Goal: Book appointment/travel/reservation

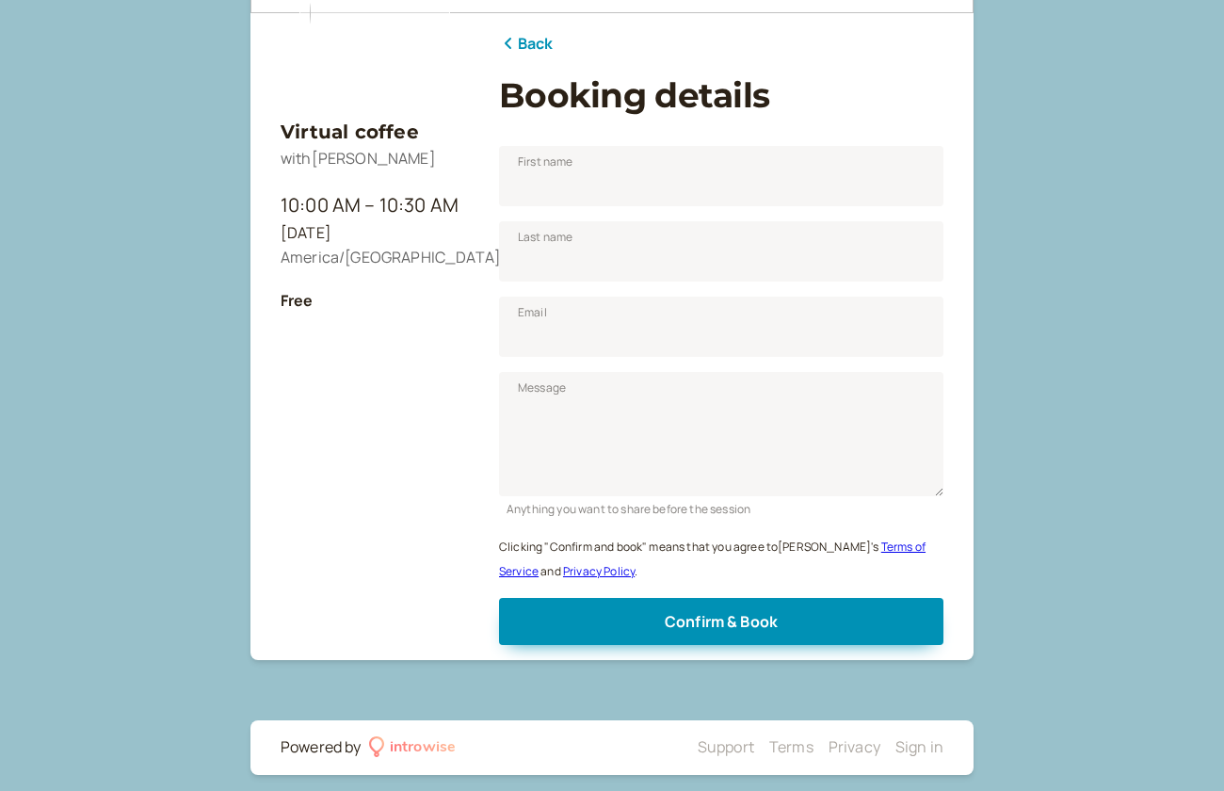
scroll to position [235, 0]
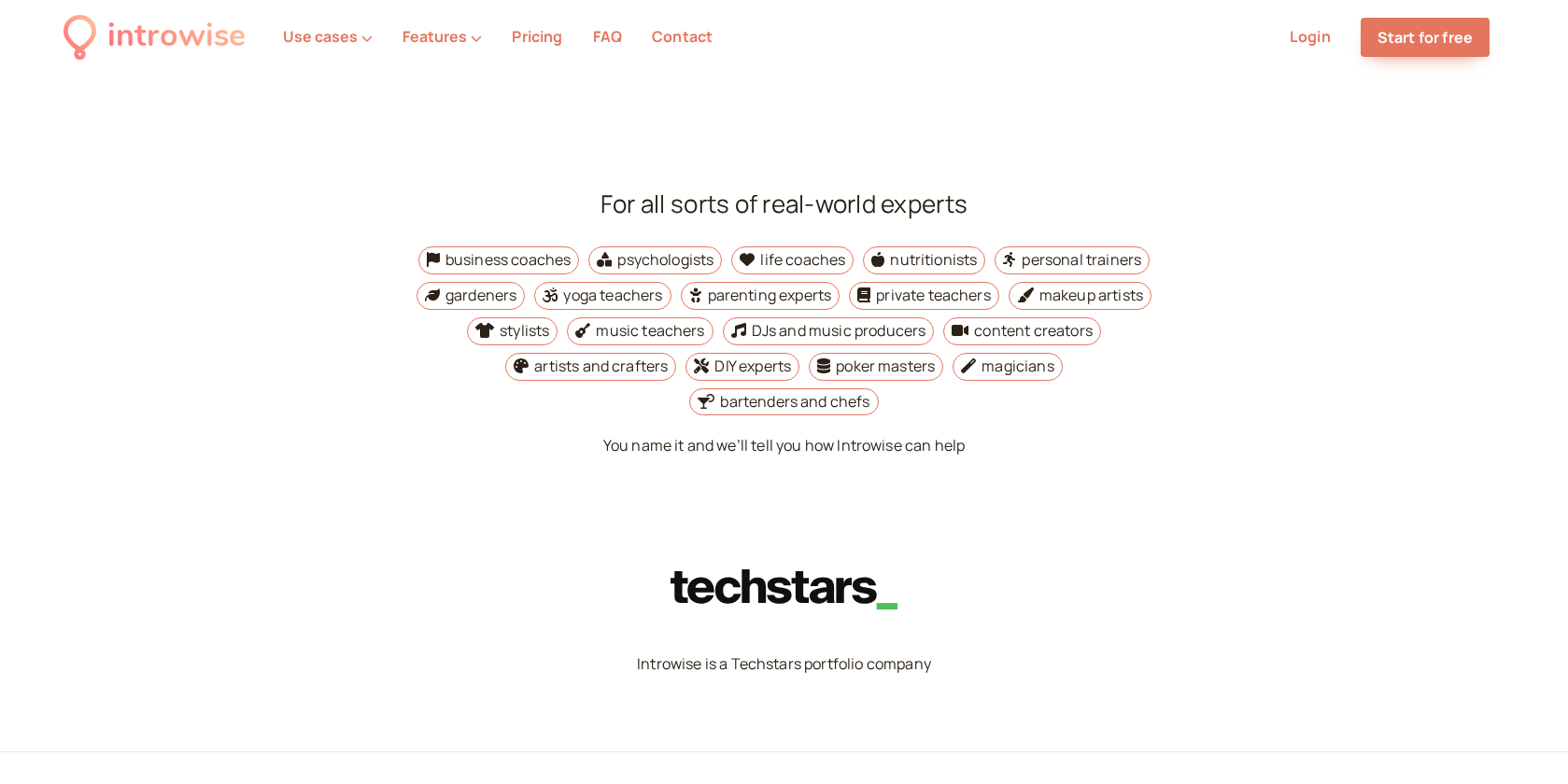
scroll to position [6782, 0]
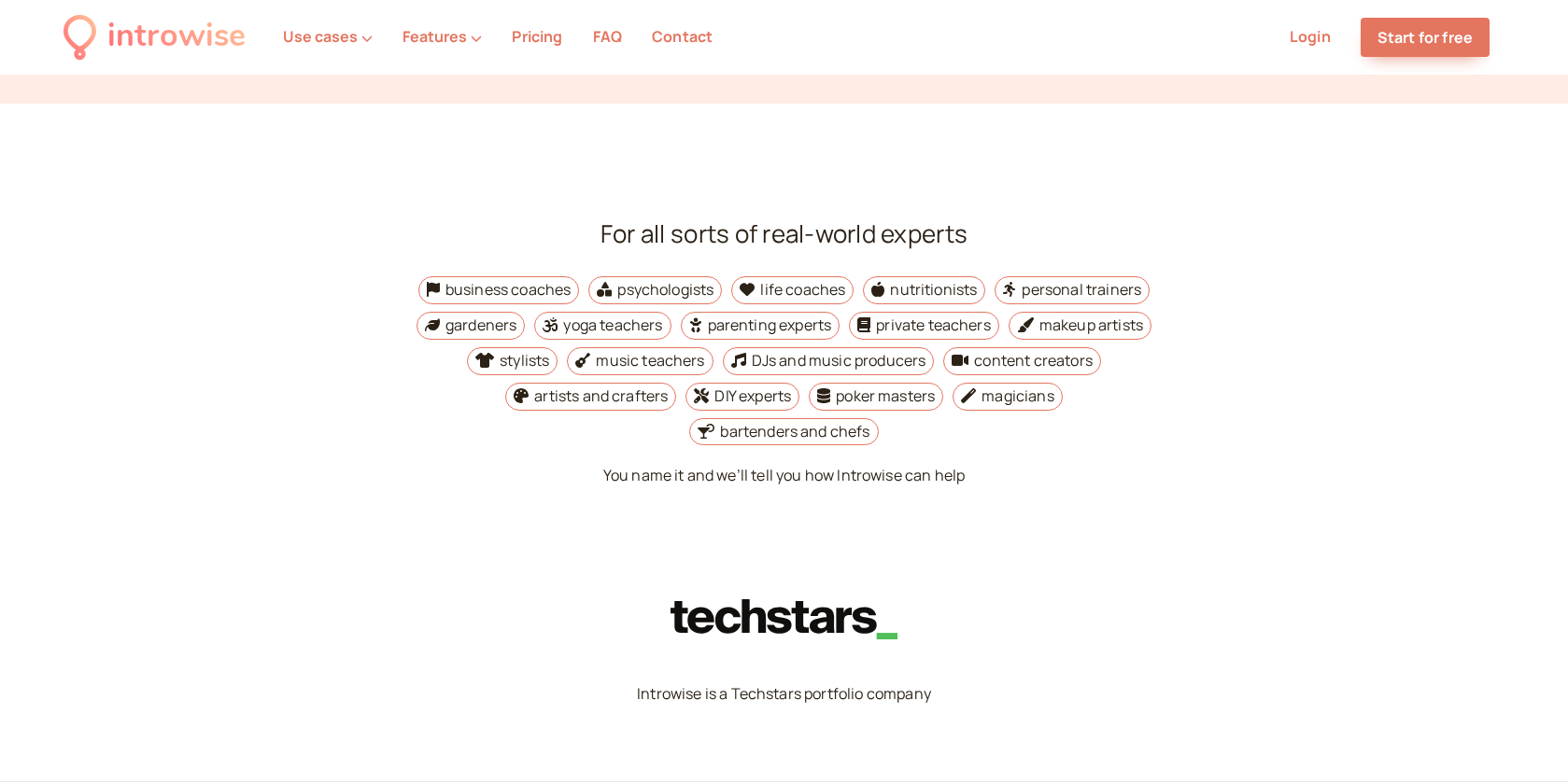
click at [824, 277] on li "life coaches" at bounding box center [791, 290] width 122 height 28
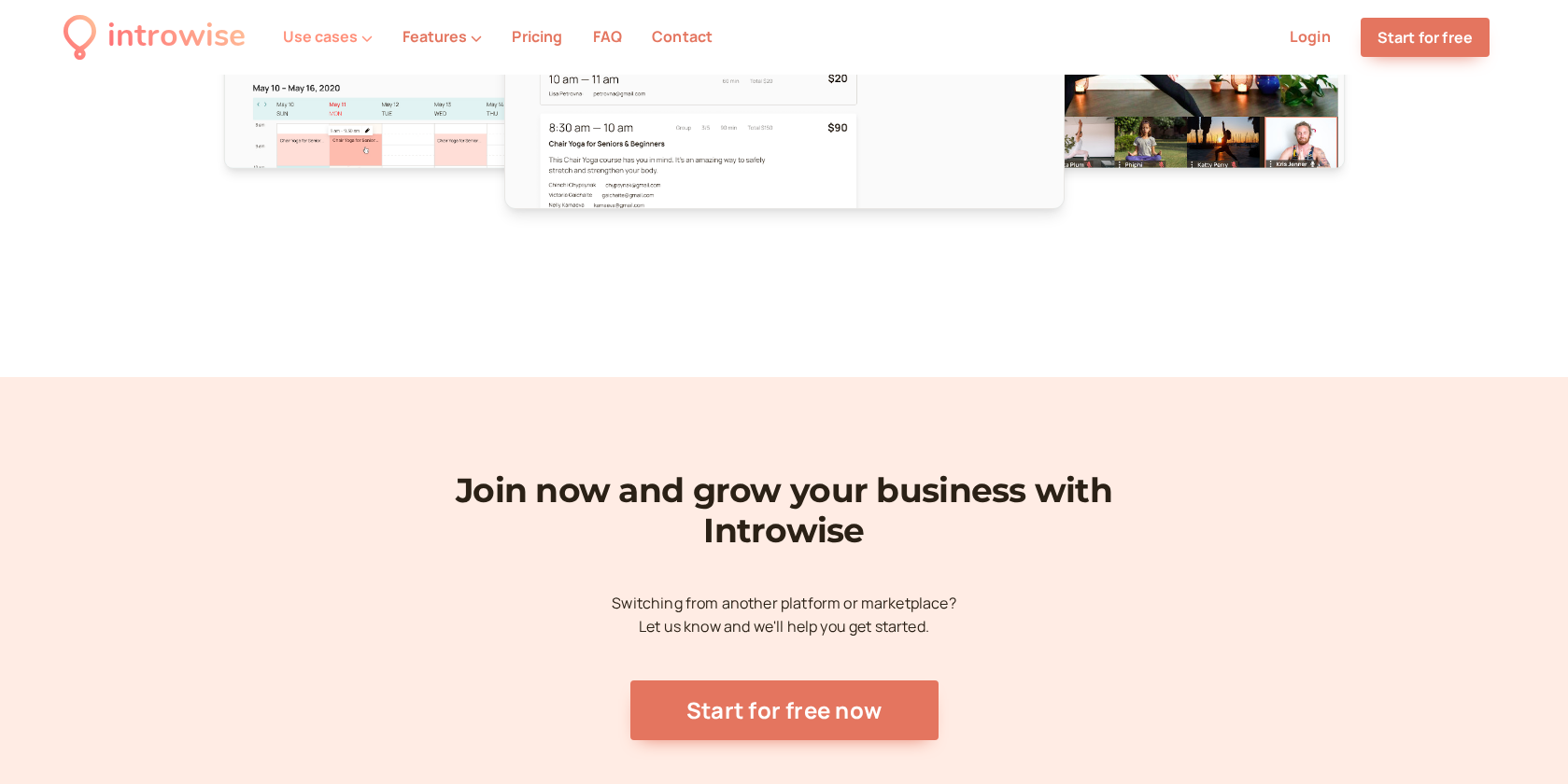
scroll to position [5849, 0]
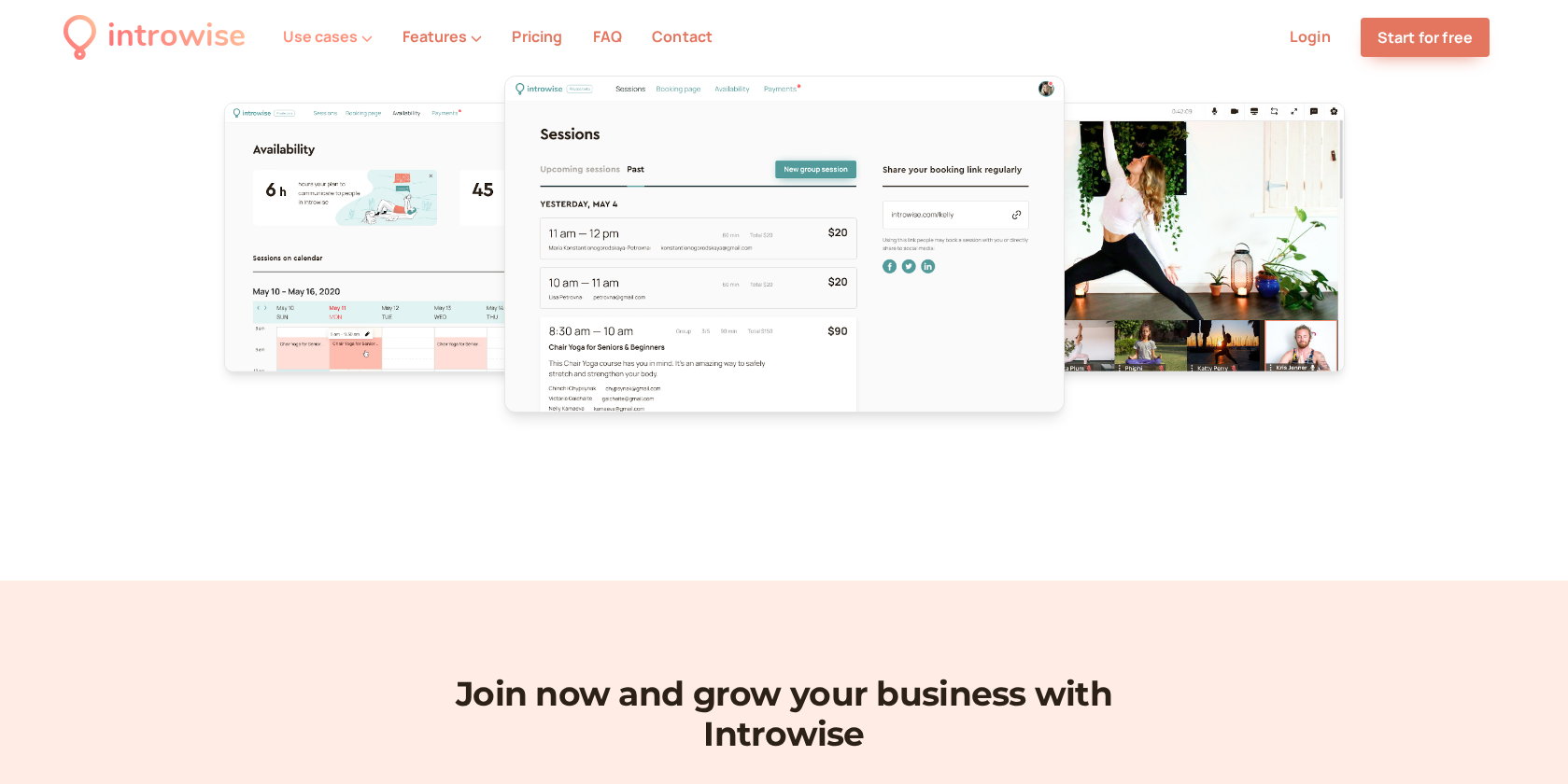
click at [338, 36] on button "Use cases" at bounding box center [327, 36] width 89 height 17
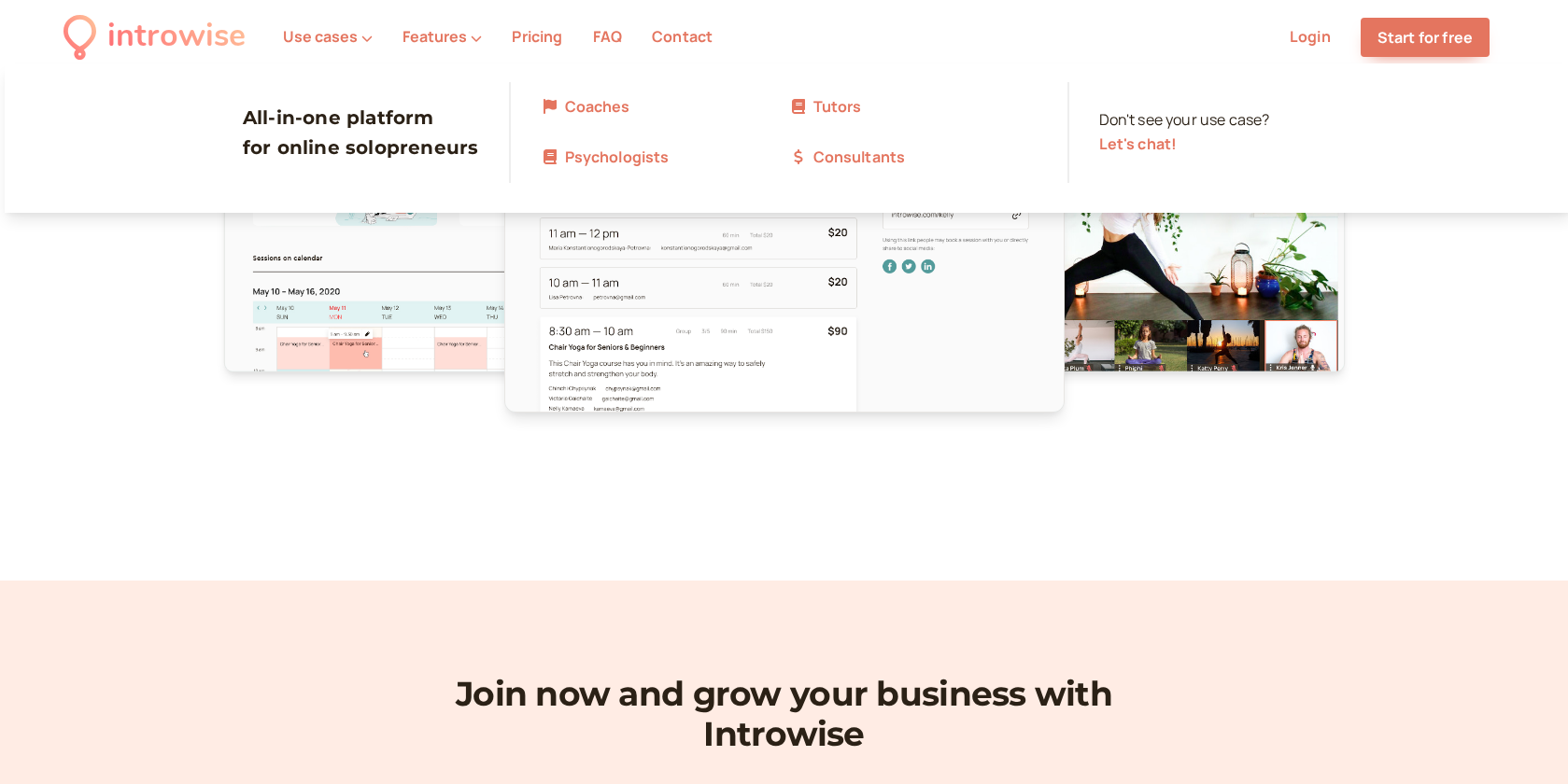
click at [602, 104] on link "Coaches" at bounding box center [664, 107] width 249 height 24
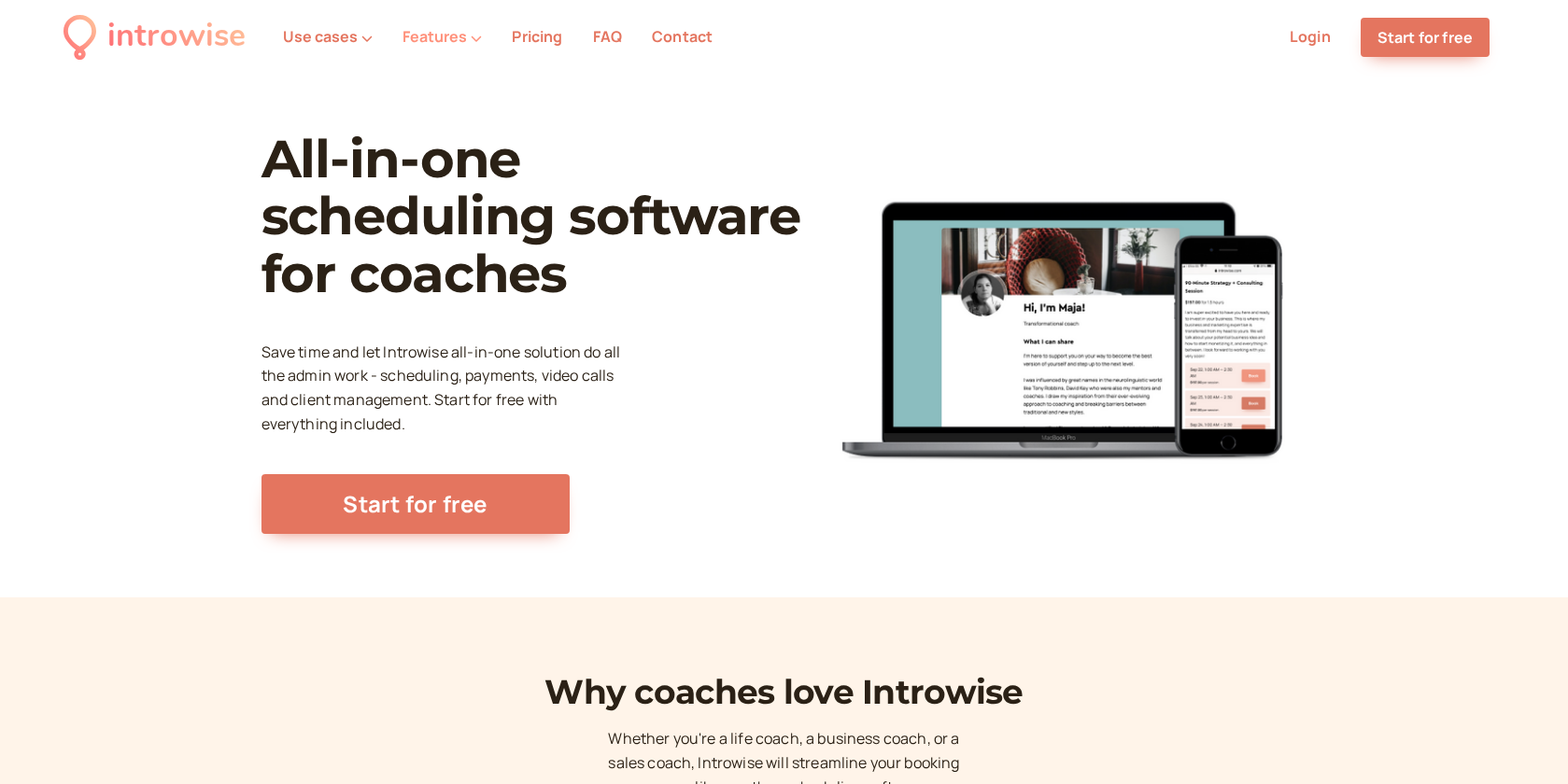
click at [462, 36] on button "Features" at bounding box center [442, 36] width 79 height 17
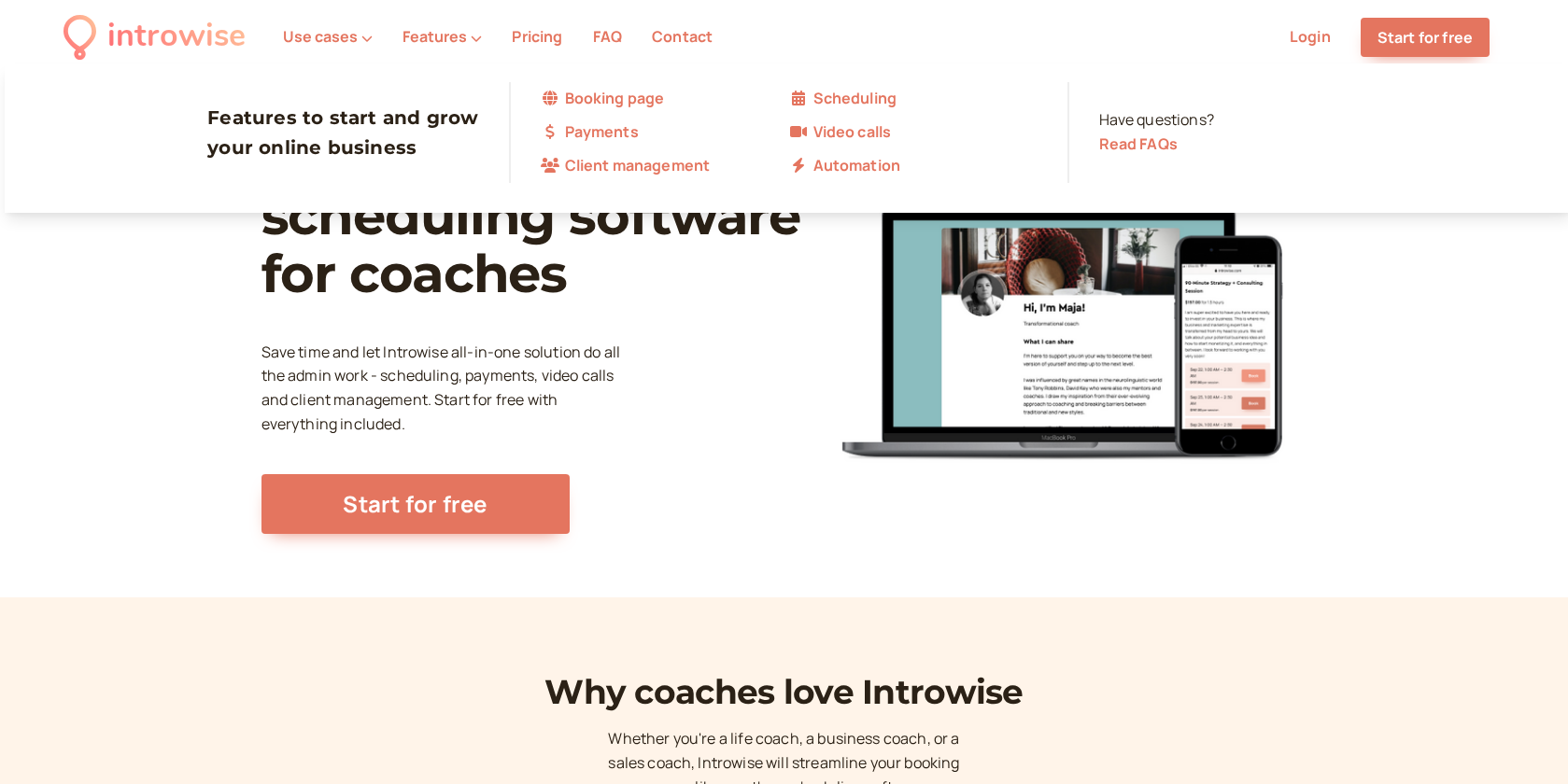
click at [601, 36] on link "FAQ" at bounding box center [607, 36] width 29 height 21
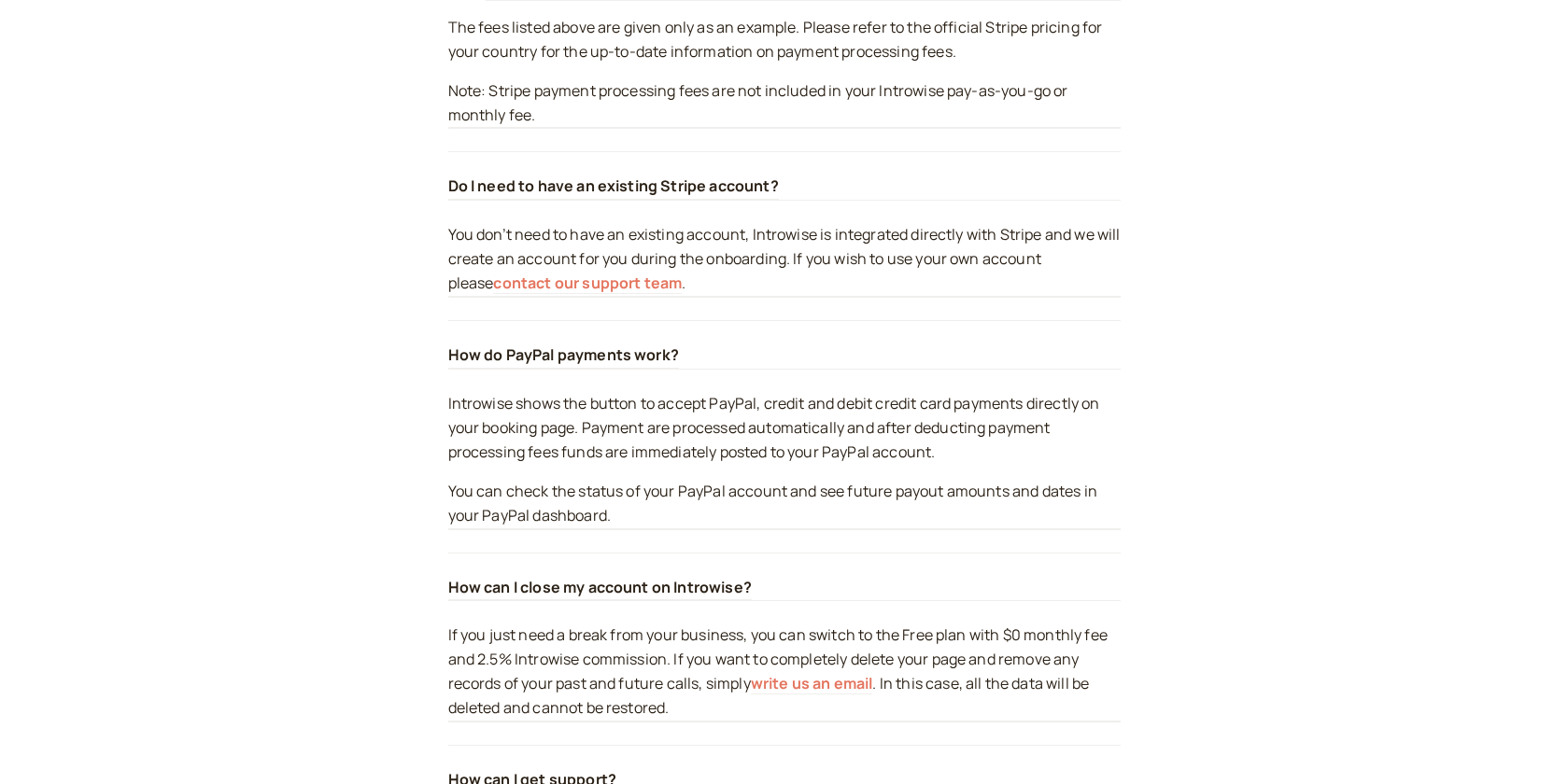
scroll to position [6814, 0]
drag, startPoint x: 648, startPoint y: 266, endPoint x: 345, endPoint y: 319, distance: 307.6
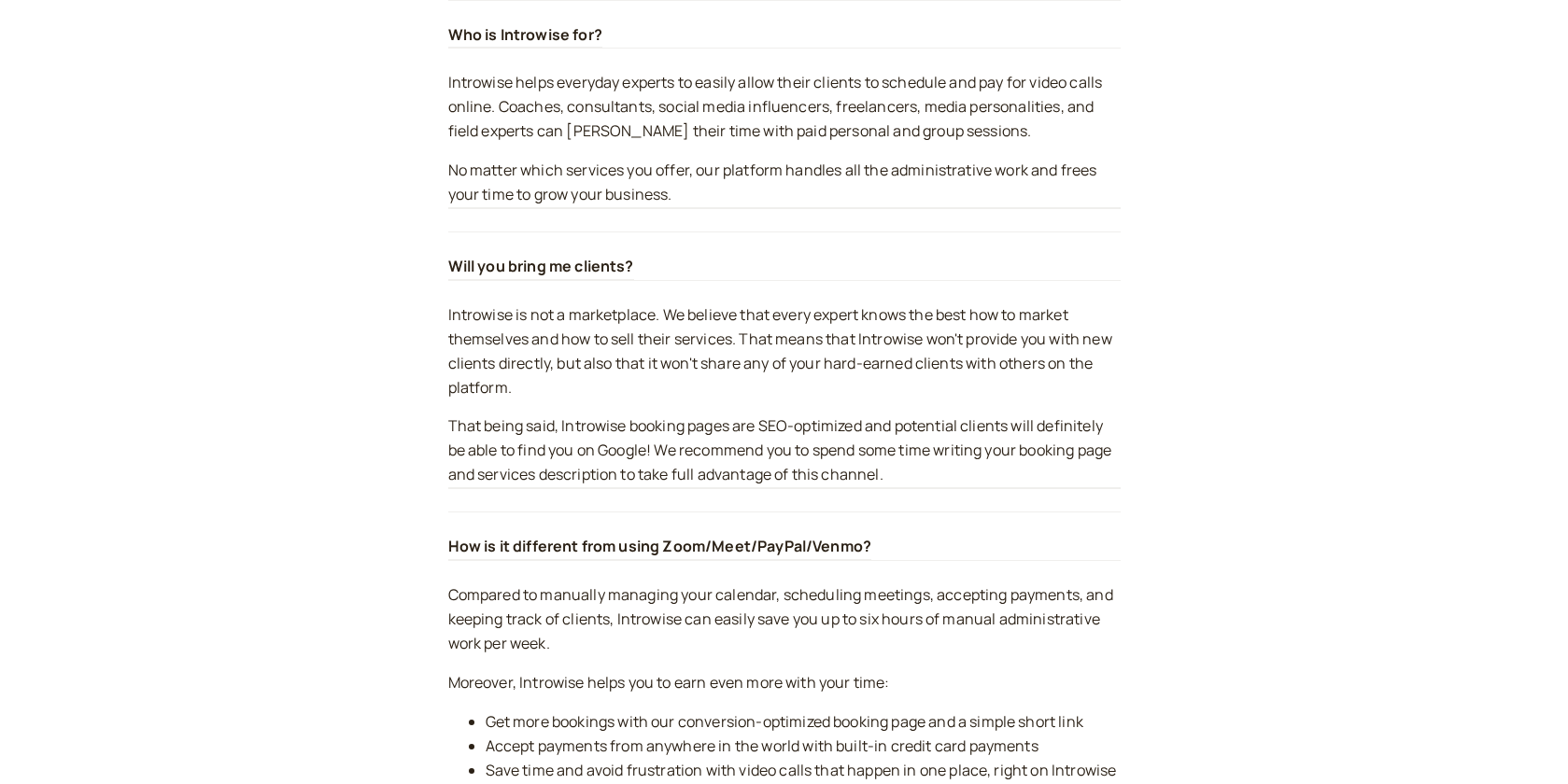
scroll to position [0, 0]
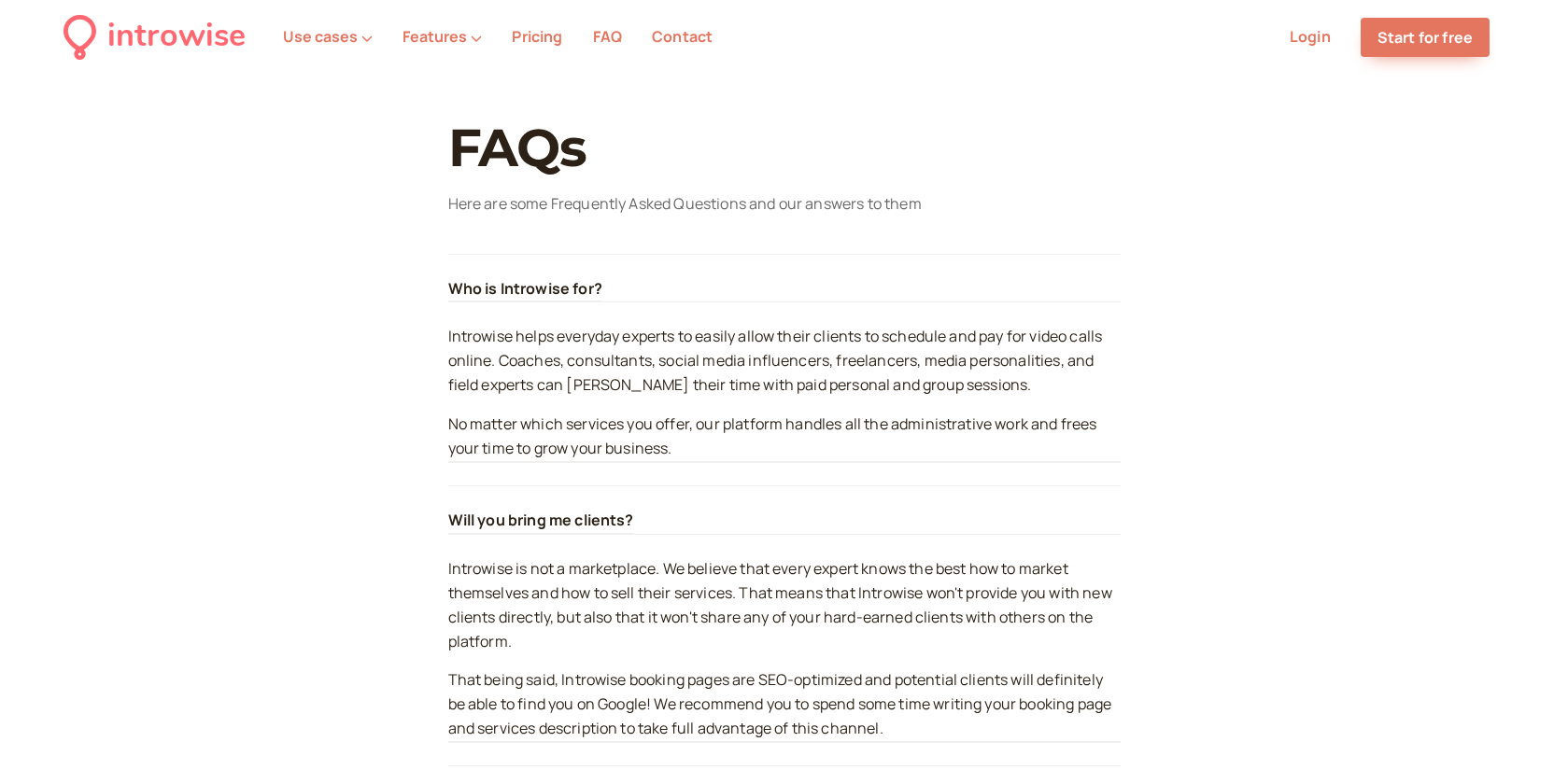
click at [516, 40] on link "Pricing" at bounding box center [537, 36] width 51 height 21
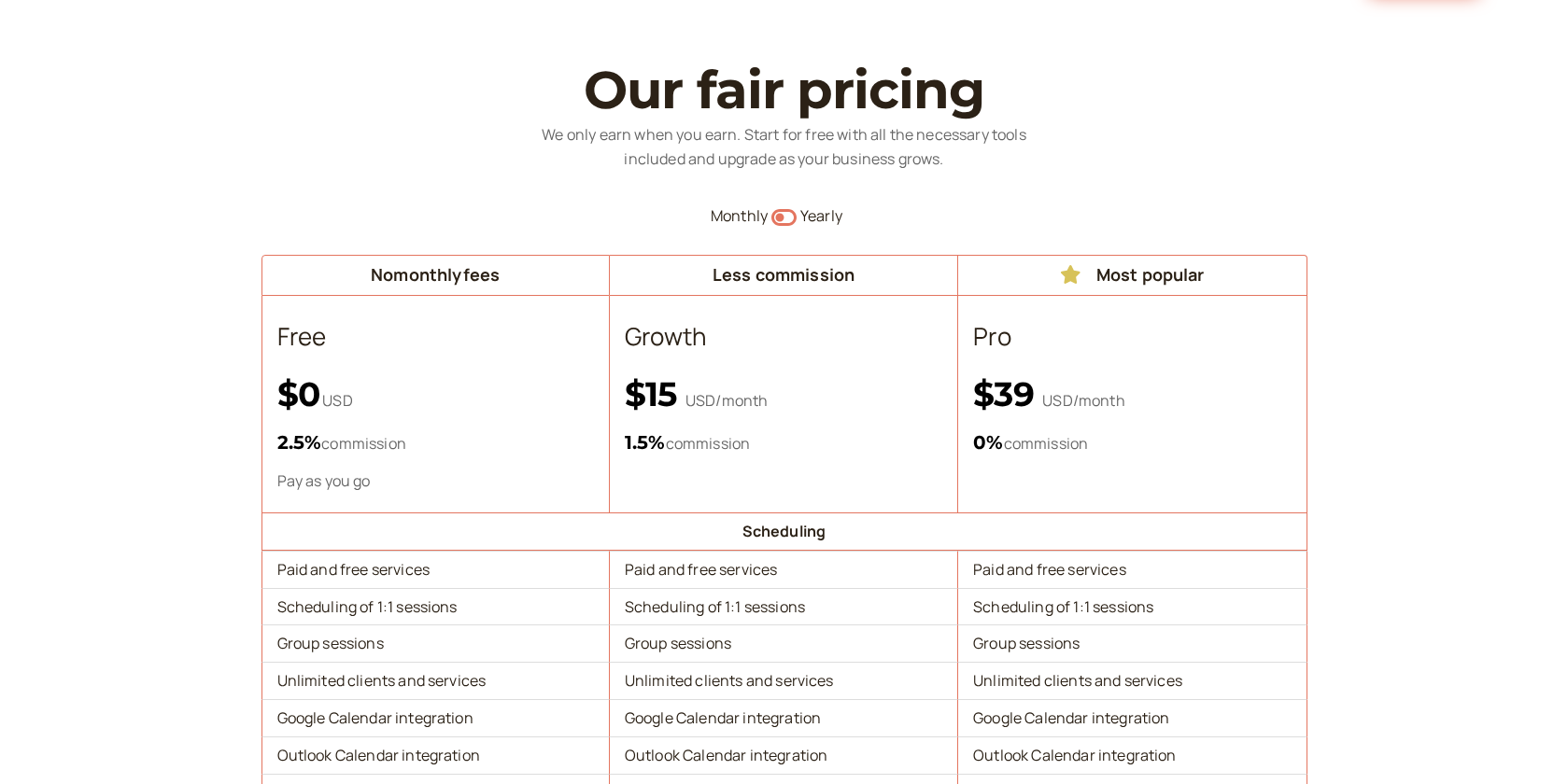
scroll to position [93, 0]
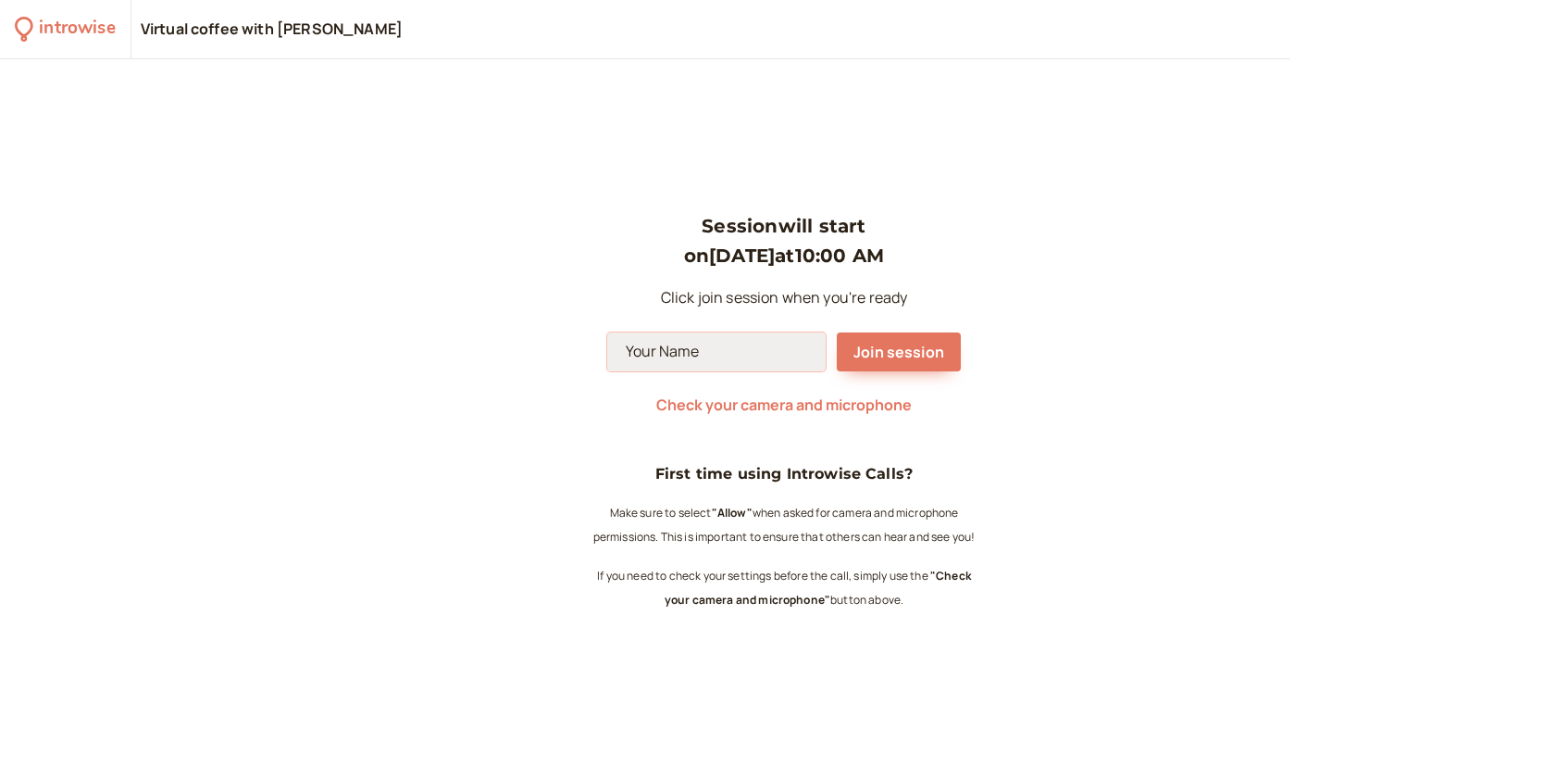
click at [747, 352] on input at bounding box center [717, 352] width 218 height 39
type input "Cody"
click at [914, 359] on span "Join session" at bounding box center [899, 352] width 90 height 21
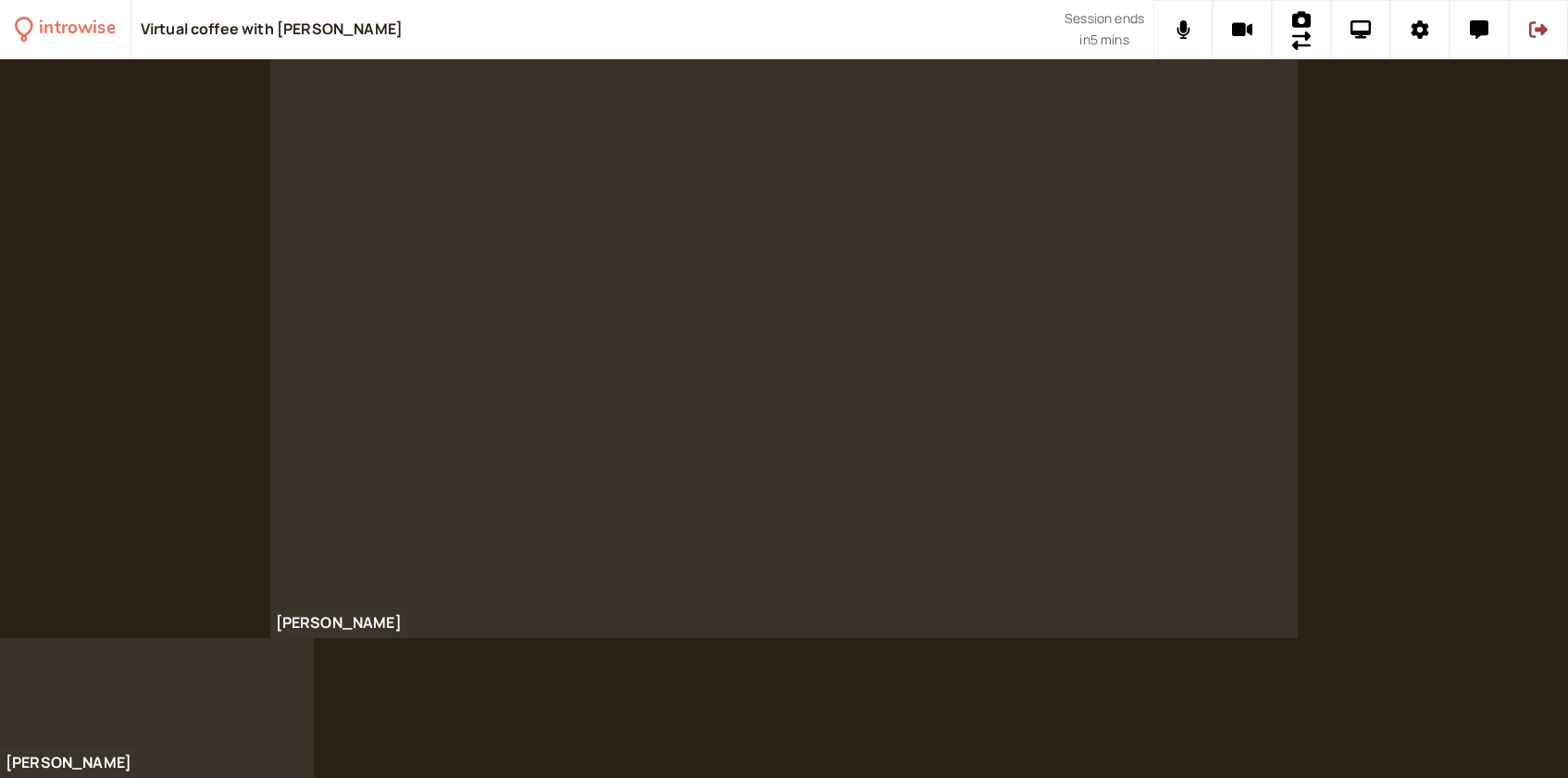
click at [1382, 500] on div "[PERSON_NAME]" at bounding box center [784, 348] width 1568 height 579
click at [116, 406] on div "[PERSON_NAME]" at bounding box center [784, 348] width 1568 height 579
click at [172, 311] on div "[PERSON_NAME]" at bounding box center [784, 348] width 1568 height 579
click at [1465, 143] on div "[PERSON_NAME]" at bounding box center [784, 348] width 1568 height 579
click at [1486, 24] on icon at bounding box center [1480, 30] width 19 height 19
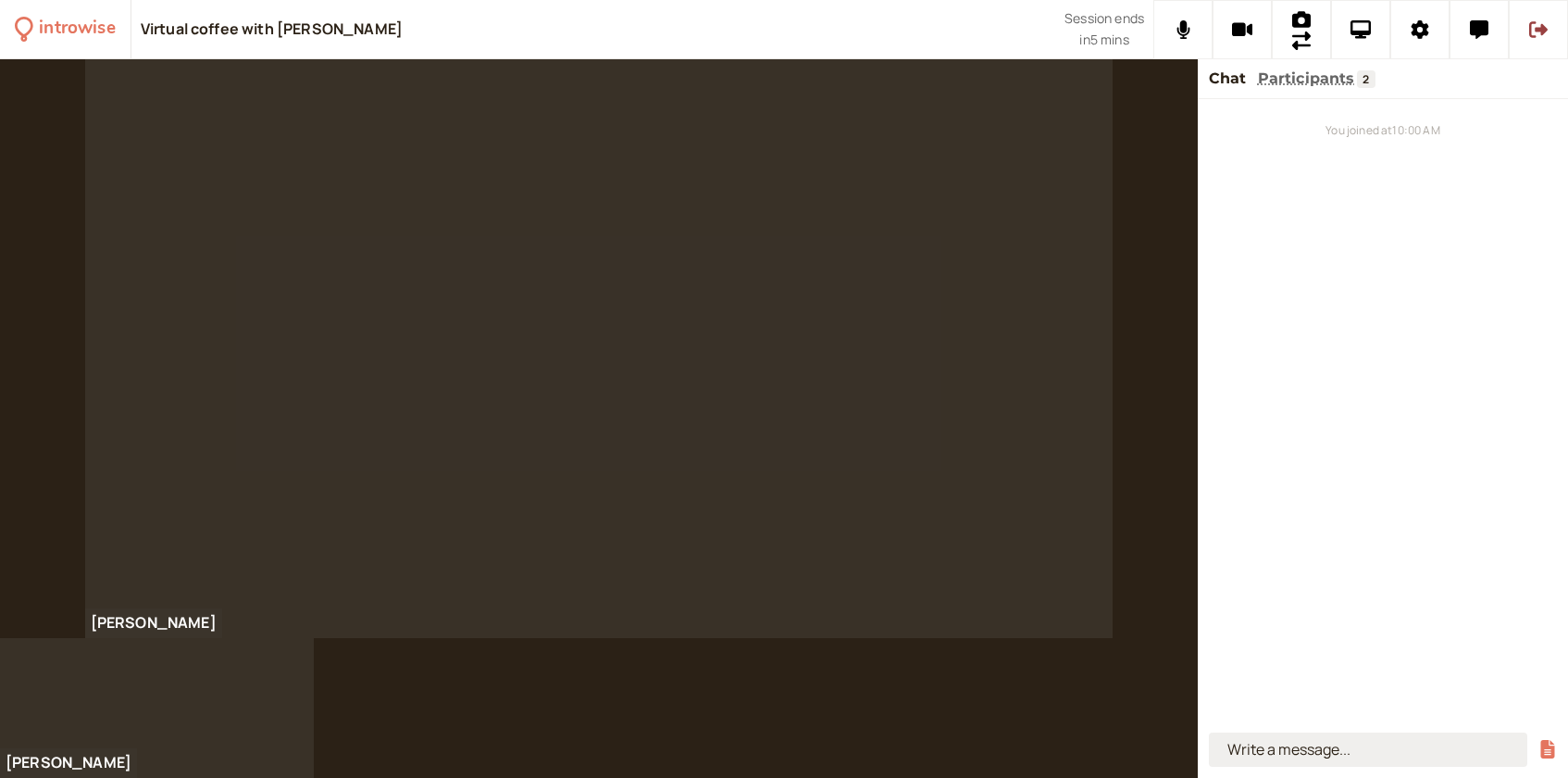
click at [1362, 757] on input at bounding box center [1368, 749] width 319 height 34
type input "https://developer.north.com/"
click at [1539, 741] on button "submit" at bounding box center [1547, 750] width 19 height 20
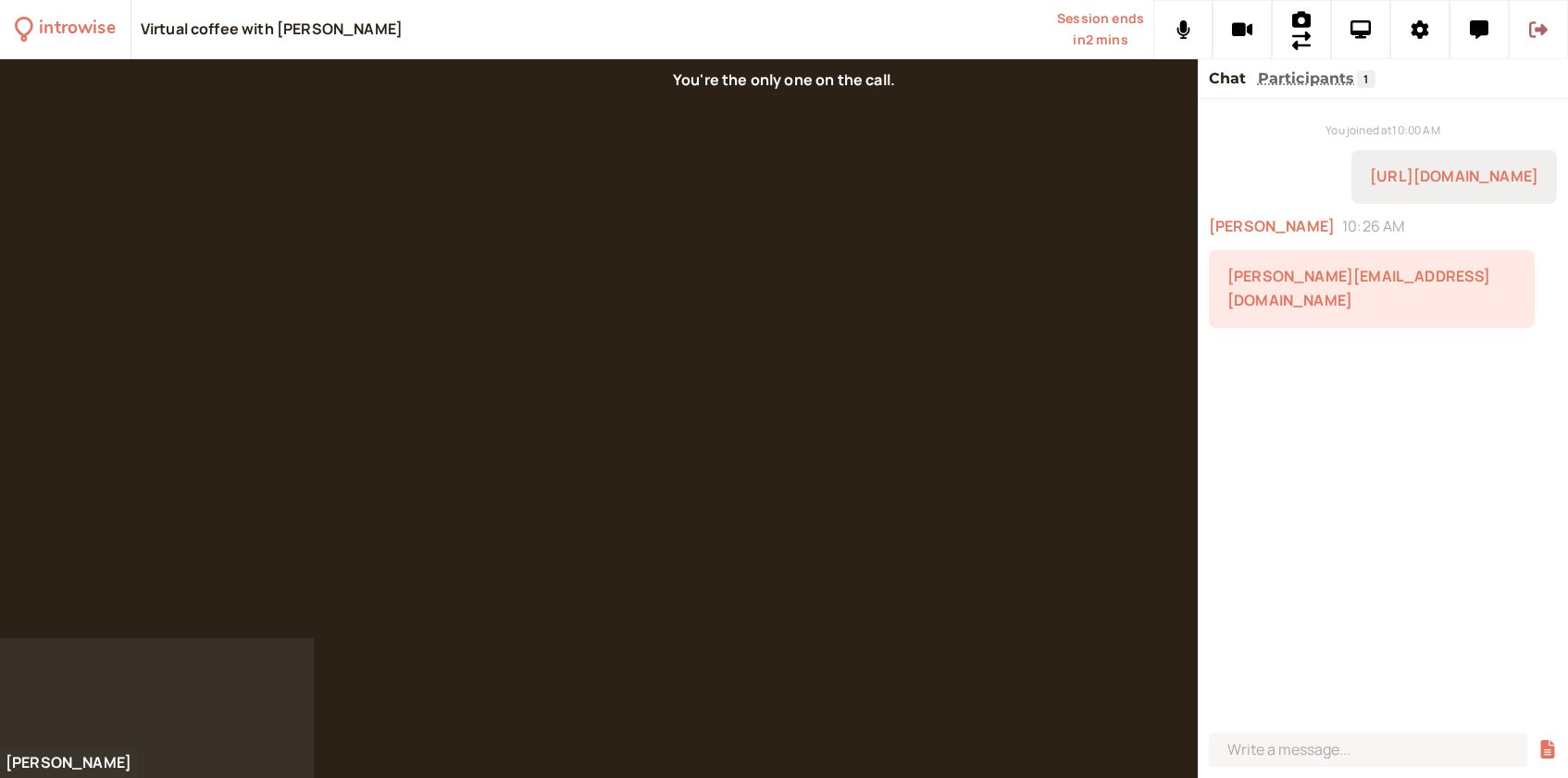
click at [1532, 24] on icon at bounding box center [1539, 30] width 19 height 17
